Goal: Transaction & Acquisition: Purchase product/service

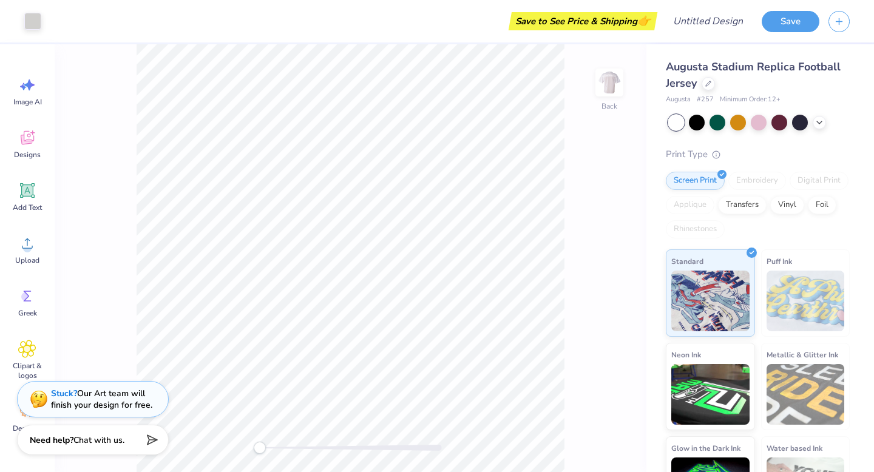
click at [614, 23] on div "Save to See Price & Shipping 👉" at bounding box center [583, 21] width 143 height 18
click at [632, 17] on div "Save to See Price & Shipping 👉" at bounding box center [583, 21] width 143 height 18
click at [700, 124] on div at bounding box center [697, 121] width 16 height 16
click at [698, 123] on div at bounding box center [697, 121] width 16 height 16
click at [677, 123] on div at bounding box center [676, 123] width 16 height 16
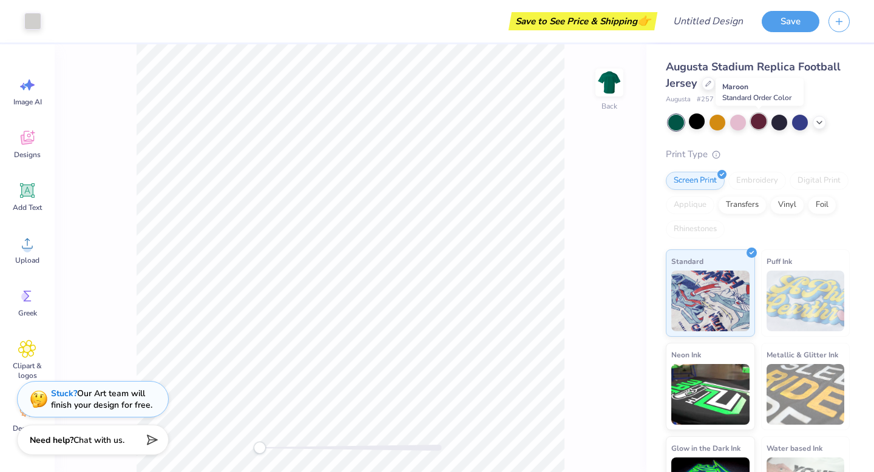
click at [761, 122] on div at bounding box center [759, 121] width 16 height 16
click at [701, 121] on div at bounding box center [697, 121] width 16 height 16
click at [678, 121] on div at bounding box center [676, 123] width 16 height 16
click at [637, 16] on div "Save to See Price & Shipping 👉" at bounding box center [583, 21] width 143 height 18
click at [794, 29] on button "Save" at bounding box center [791, 19] width 58 height 21
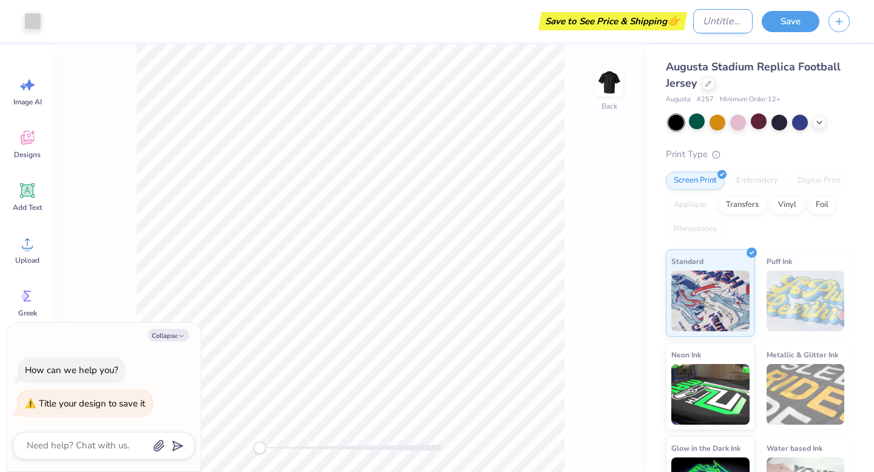
type textarea "x"
click at [723, 15] on input "Design Title" at bounding box center [722, 21] width 59 height 24
type input "j"
type textarea "x"
type input "je"
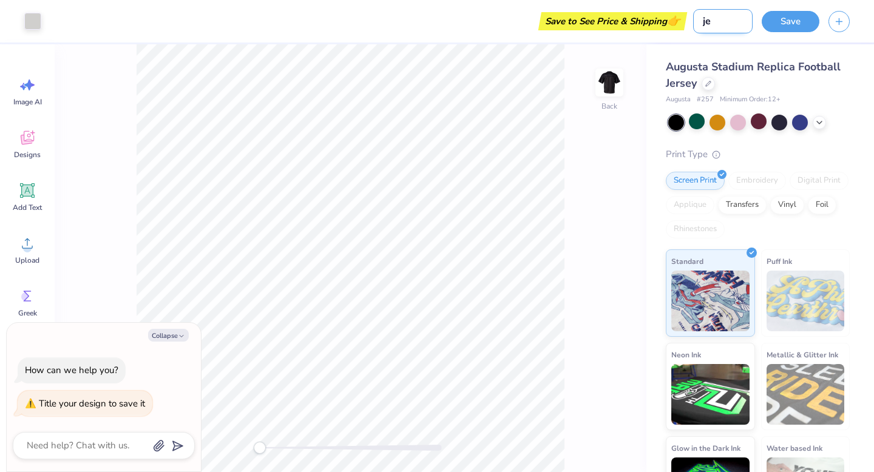
type textarea "x"
type input "jer"
type textarea "x"
type input "jers"
type textarea "x"
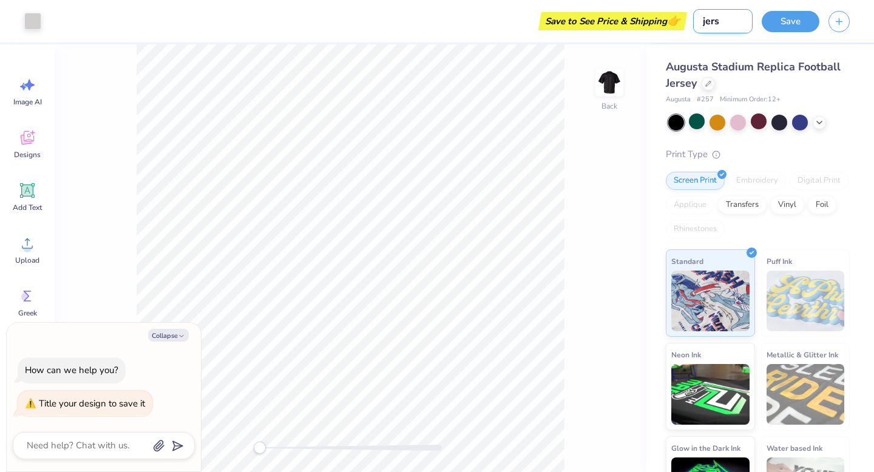
type input "jerse"
type textarea "x"
type input "jersey"
type textarea "x"
type input "jersey"
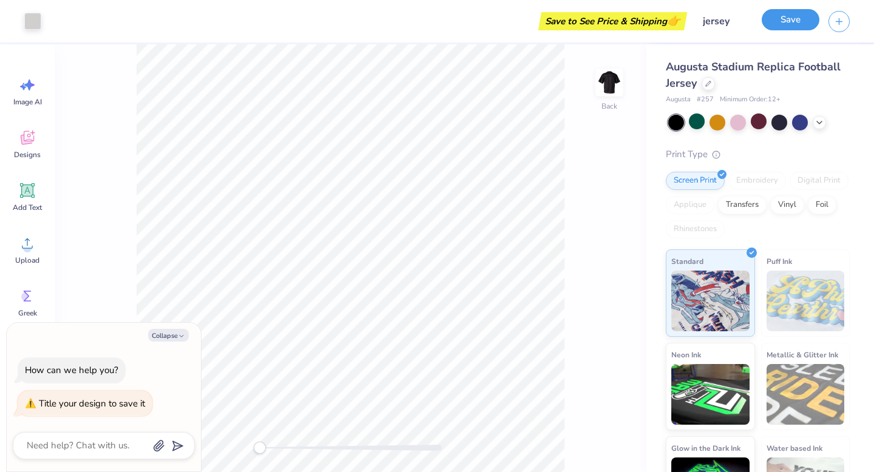
click at [803, 24] on button "Save" at bounding box center [791, 19] width 58 height 21
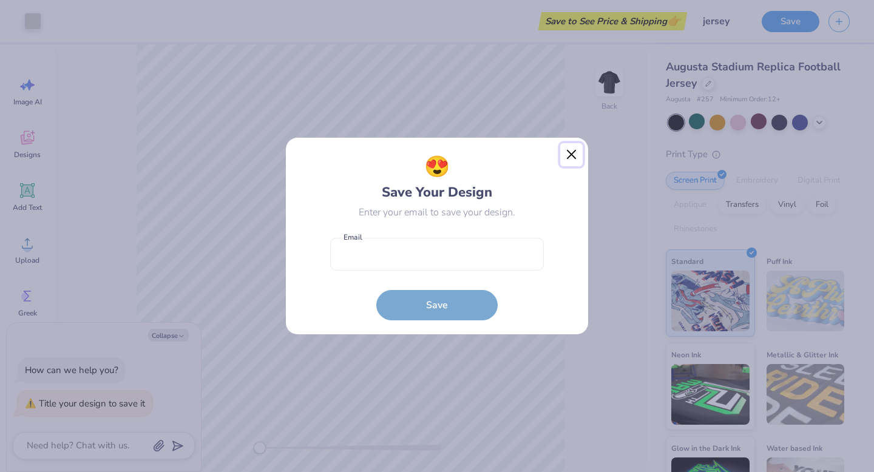
click at [569, 152] on button "Close" at bounding box center [571, 154] width 23 height 23
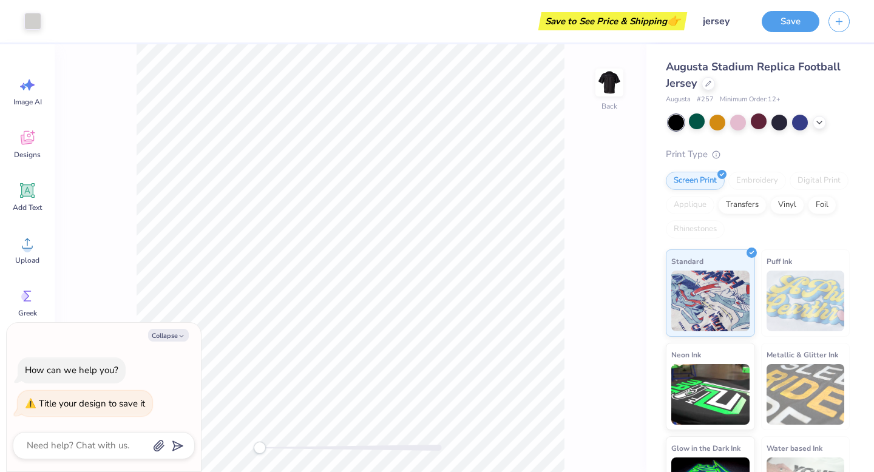
click at [630, 24] on div "Save to See Price & Shipping 👉" at bounding box center [612, 21] width 143 height 18
drag, startPoint x: 579, startPoint y: 23, endPoint x: 675, endPoint y: 23, distance: 95.9
click at [675, 23] on div "Save to See Price & Shipping 👉" at bounding box center [612, 21] width 143 height 18
click at [675, 23] on span "👉" at bounding box center [673, 20] width 13 height 15
click at [631, 22] on div "Save to See Price & Shipping 👉" at bounding box center [612, 21] width 143 height 18
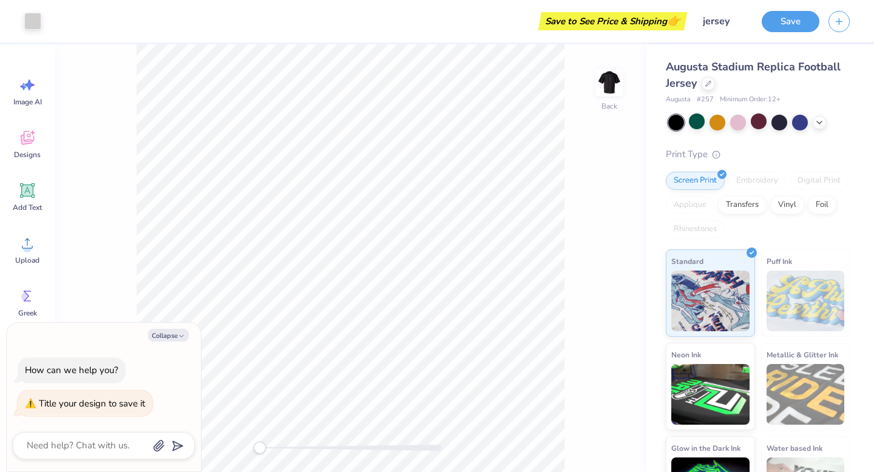
click at [663, 18] on div "Save to See Price & Shipping 👉" at bounding box center [612, 21] width 143 height 18
type textarea "x"
